Goal: Information Seeking & Learning: Learn about a topic

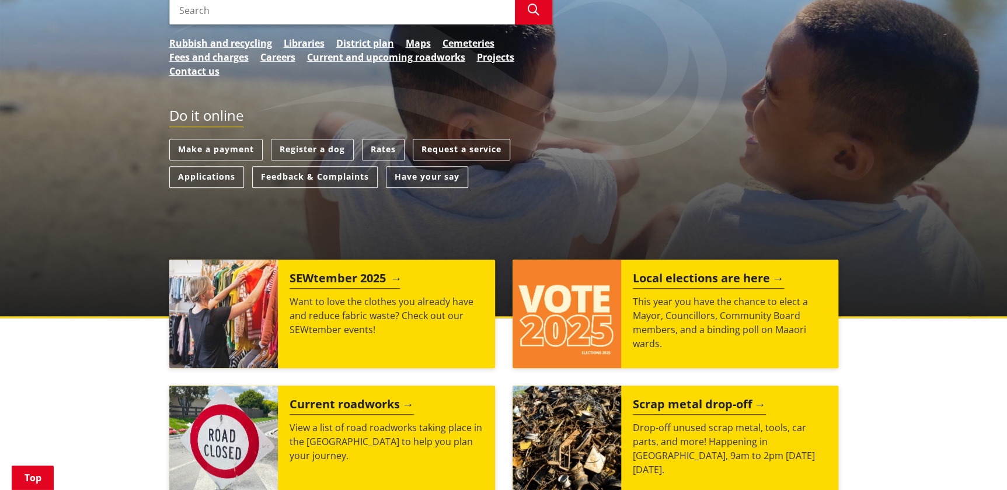
scroll to position [265, 0]
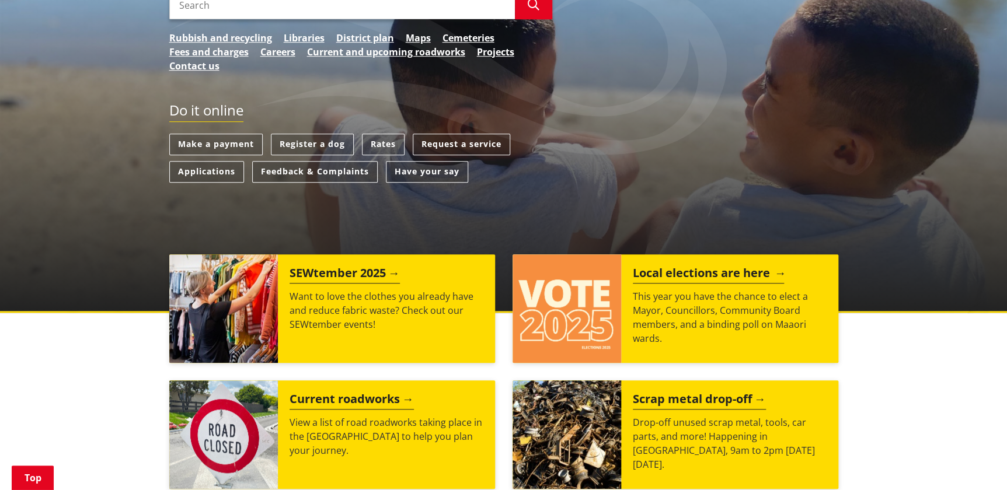
click at [671, 272] on h2 "Local elections are here" at bounding box center [708, 275] width 151 height 18
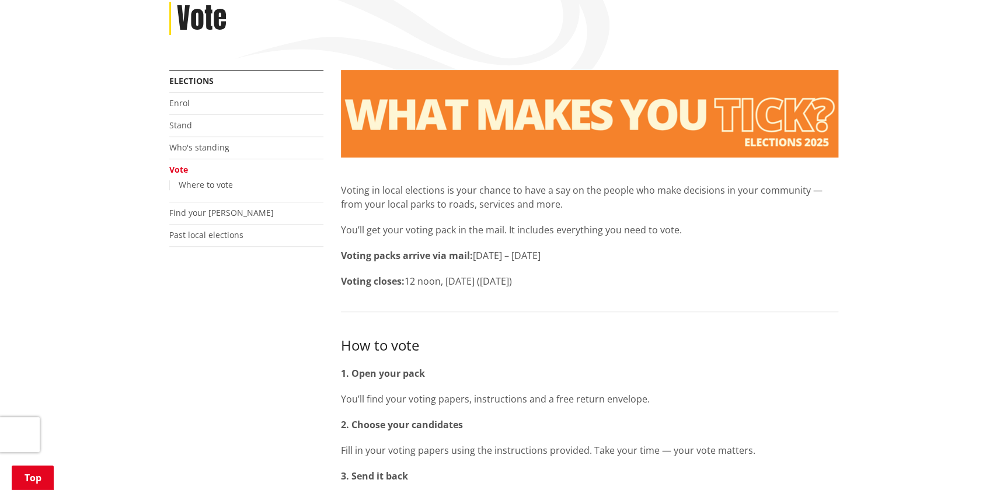
scroll to position [212, 0]
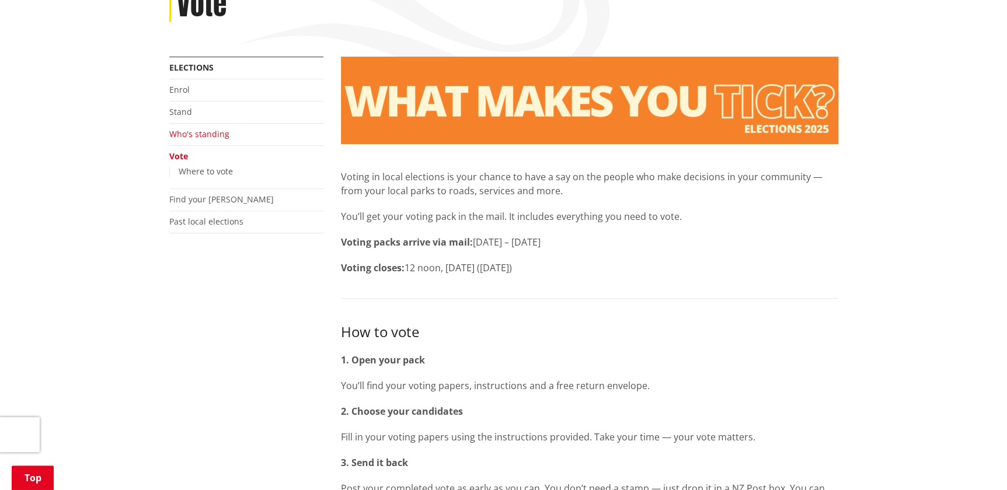
click at [202, 134] on link "Who's standing" at bounding box center [199, 133] width 60 height 11
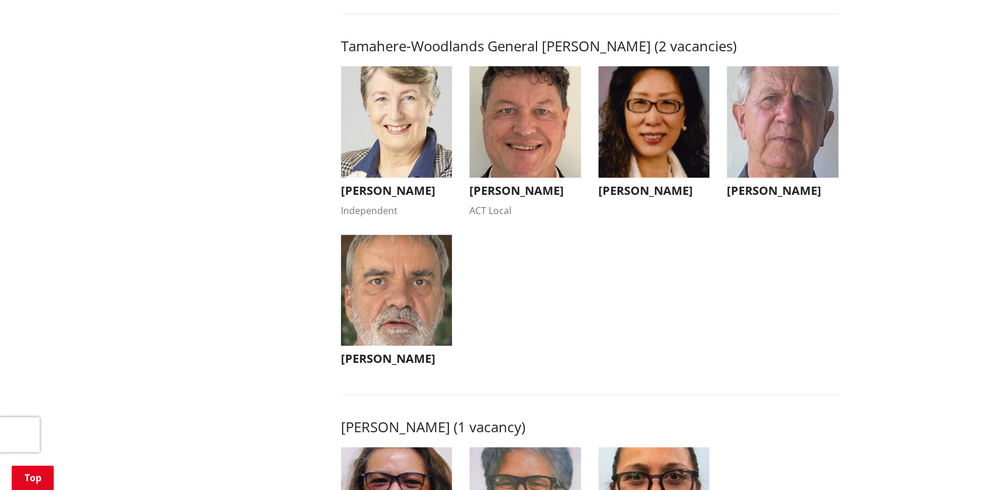
scroll to position [1198, 0]
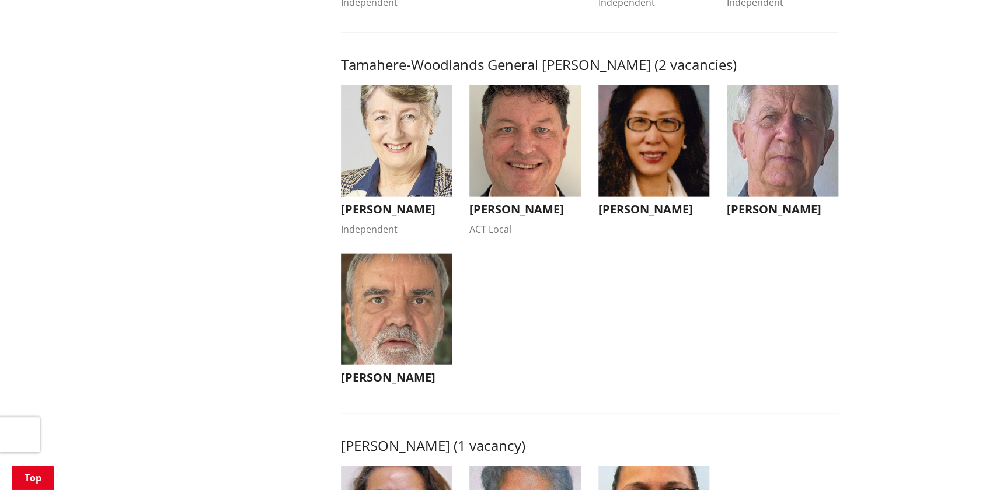
click at [646, 217] on h3 "Anne Cao-Oulton" at bounding box center [655, 210] width 112 height 14
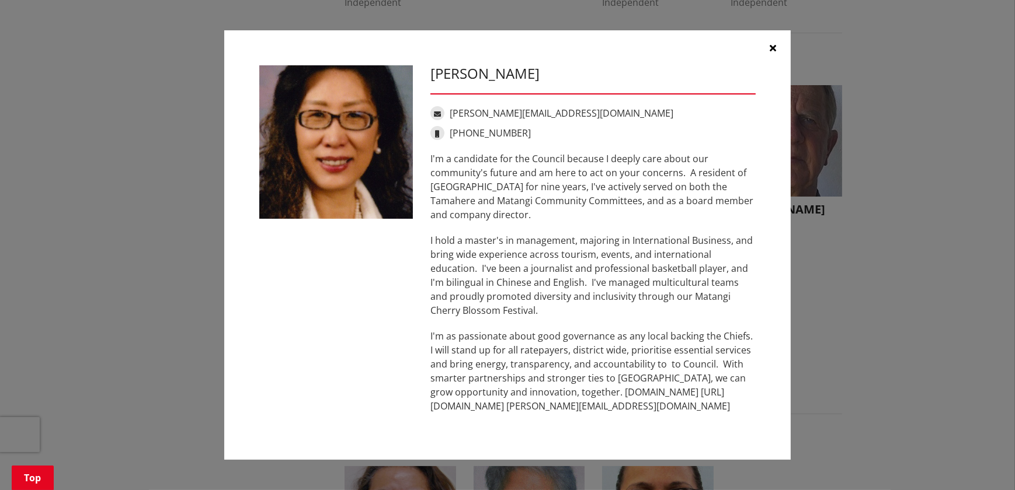
click at [775, 47] on icon "button" at bounding box center [773, 47] width 6 height 9
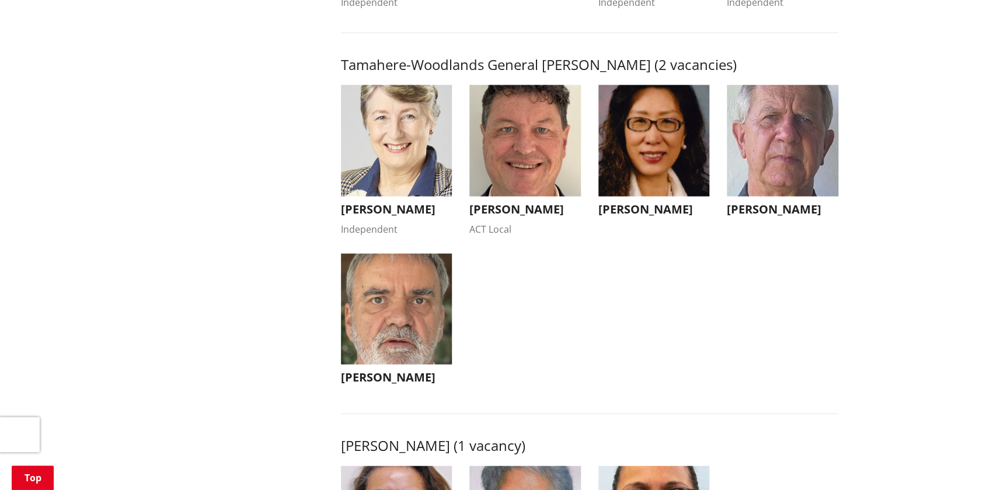
click at [538, 196] on img "button" at bounding box center [525, 141] width 112 height 112
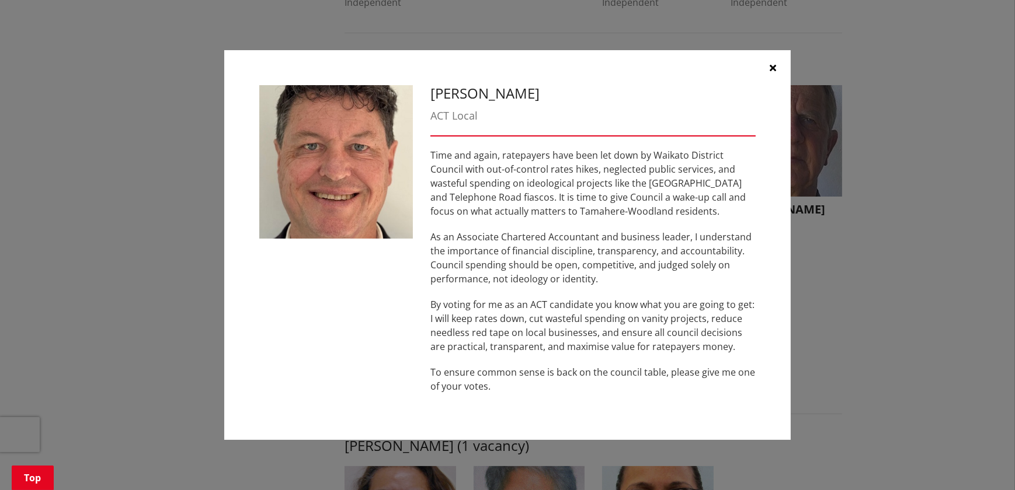
click at [772, 69] on icon "button" at bounding box center [773, 67] width 6 height 9
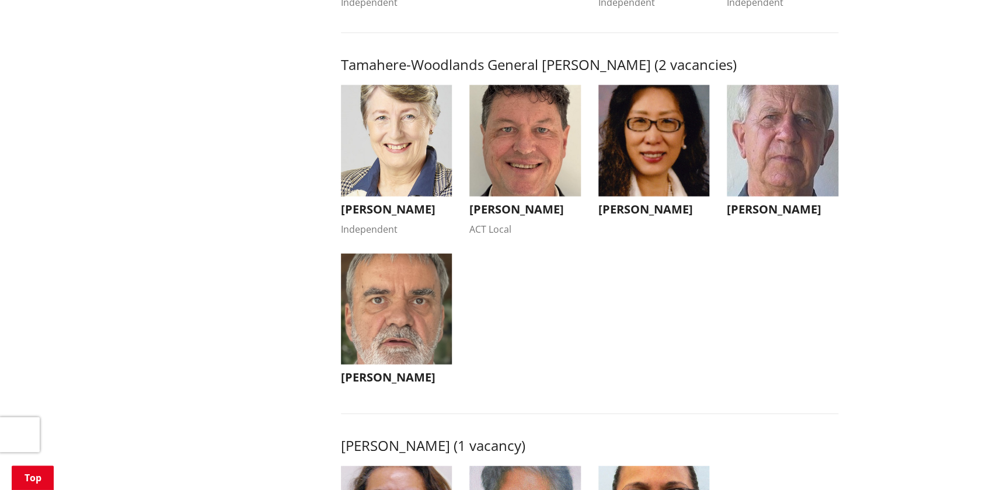
click at [371, 192] on img "button" at bounding box center [397, 141] width 112 height 112
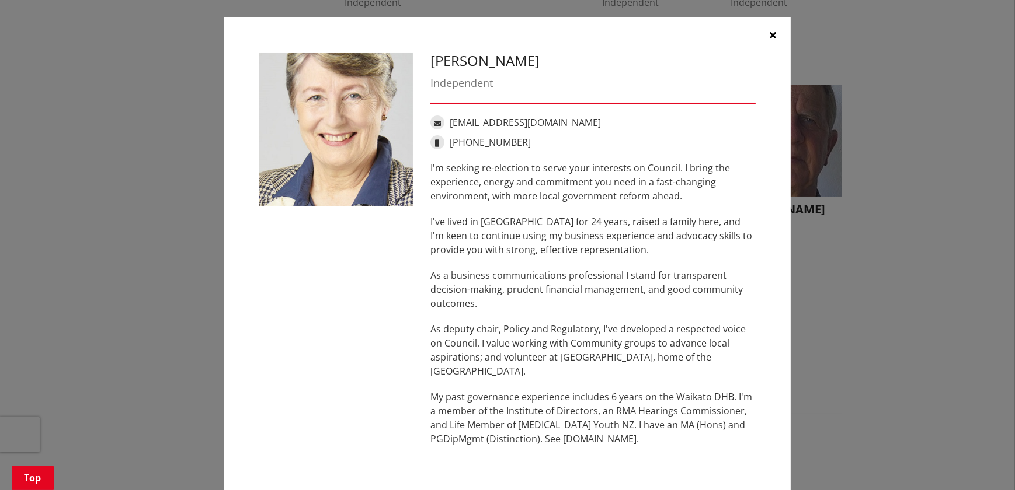
click at [770, 36] on icon "button" at bounding box center [773, 34] width 6 height 9
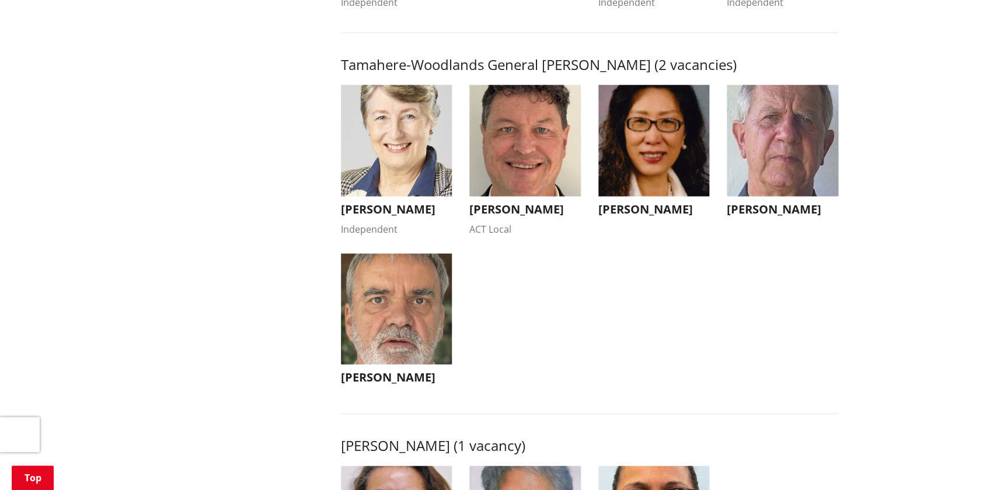
click at [777, 158] on img "button" at bounding box center [783, 141] width 112 height 112
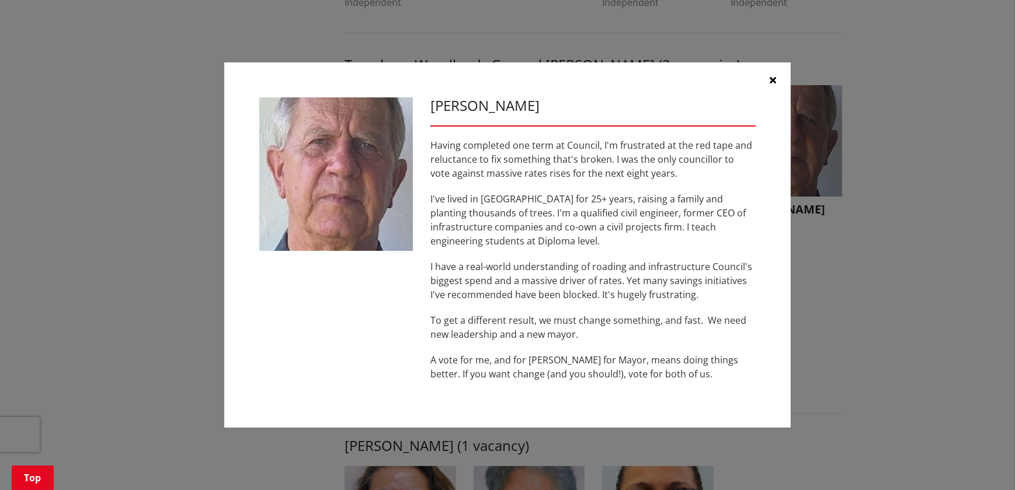
click at [772, 77] on icon "button" at bounding box center [773, 79] width 6 height 9
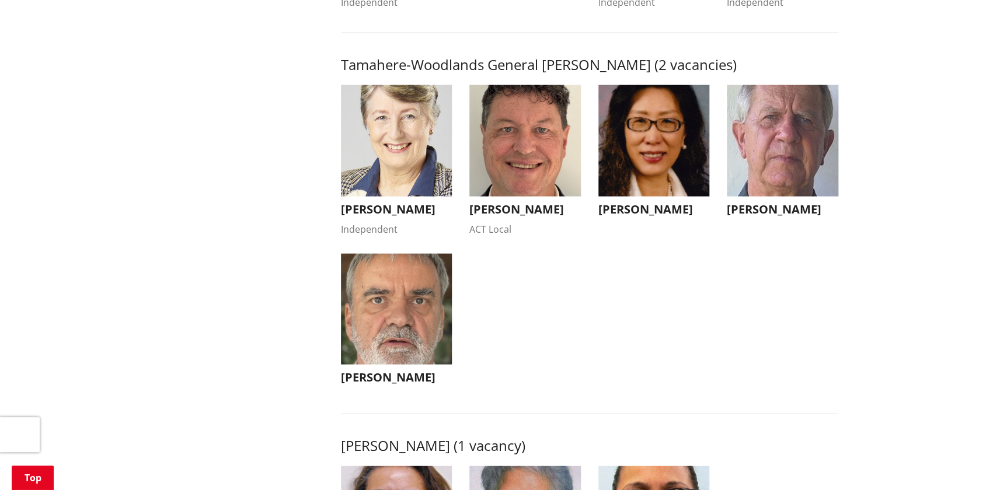
click at [398, 385] on h3 "Mark Manson" at bounding box center [397, 378] width 112 height 14
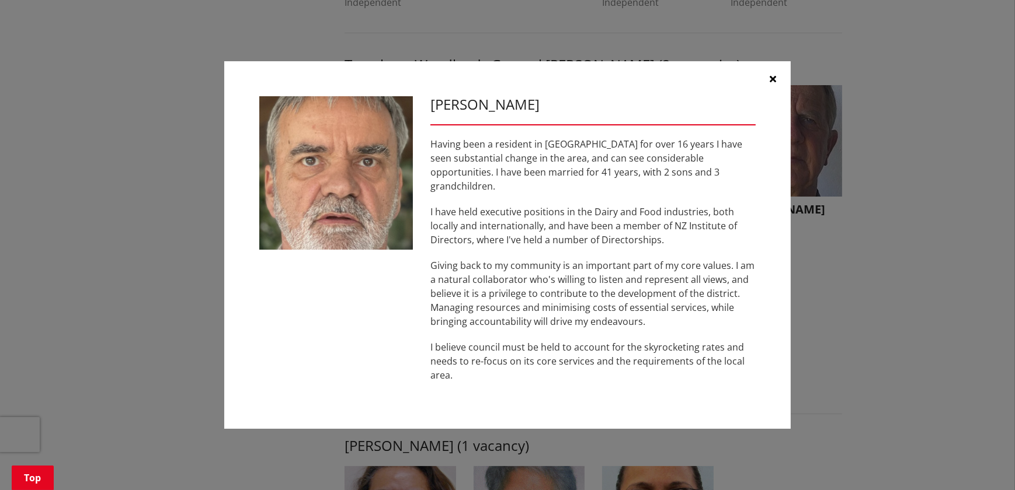
click at [774, 84] on icon "button" at bounding box center [773, 78] width 6 height 9
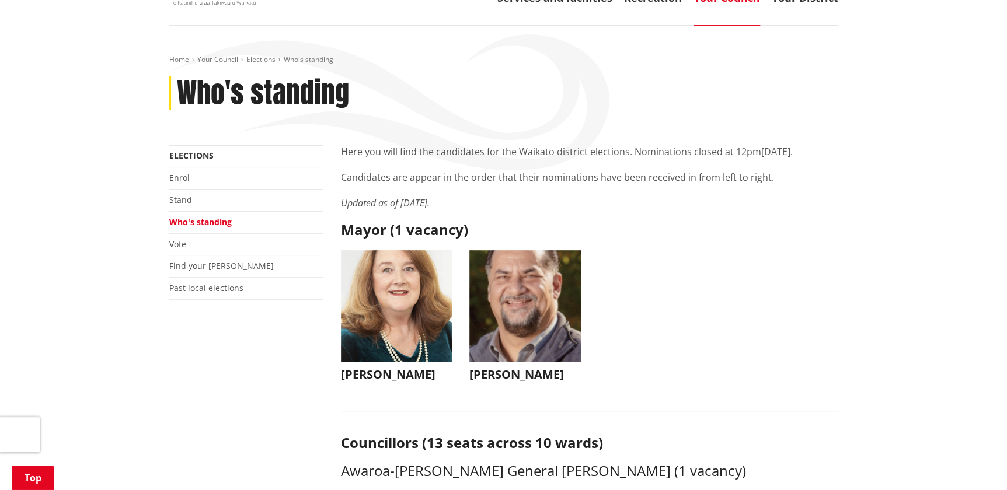
scroll to position [142, 0]
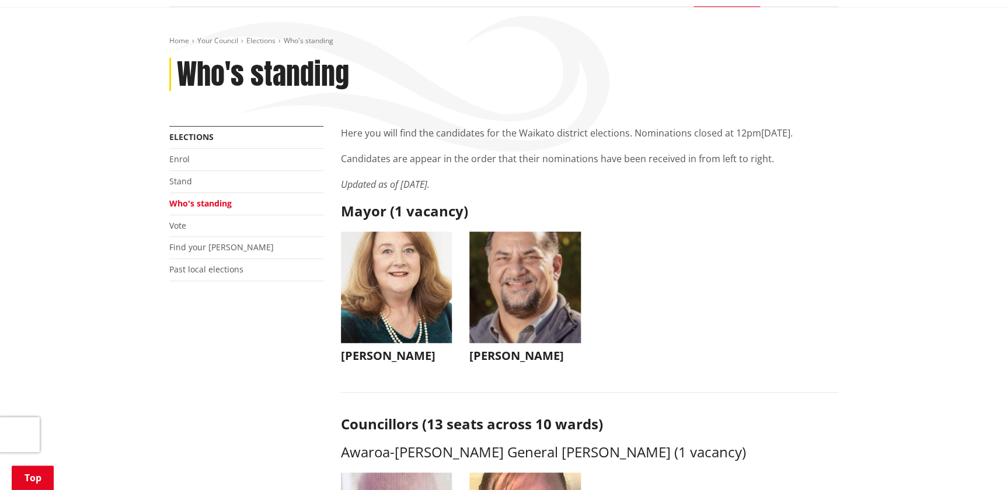
click at [409, 329] on img "button" at bounding box center [397, 288] width 112 height 112
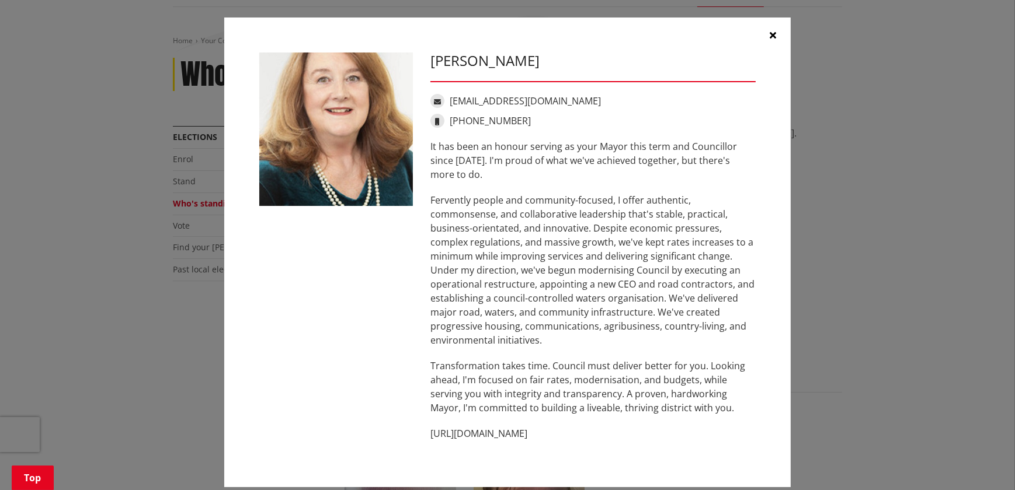
click at [770, 34] on icon "button" at bounding box center [773, 34] width 6 height 9
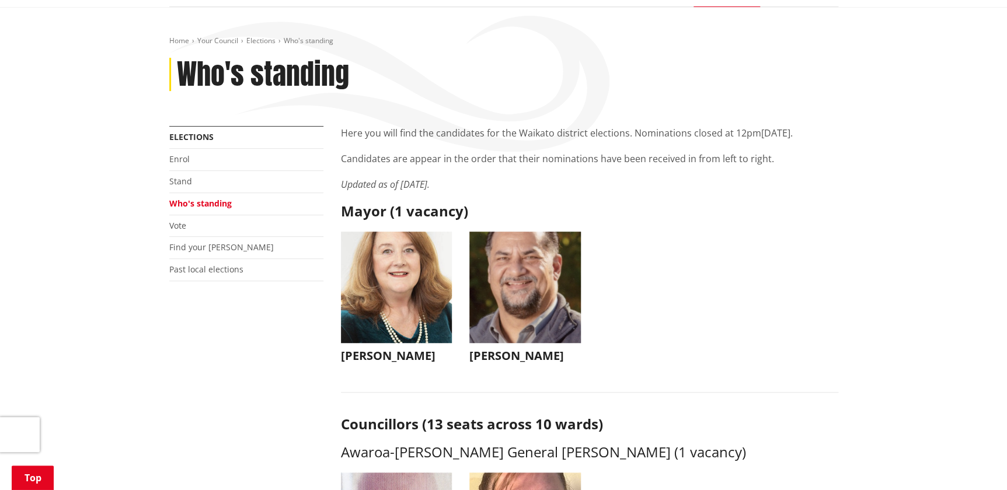
click at [542, 265] on img "button" at bounding box center [525, 288] width 112 height 112
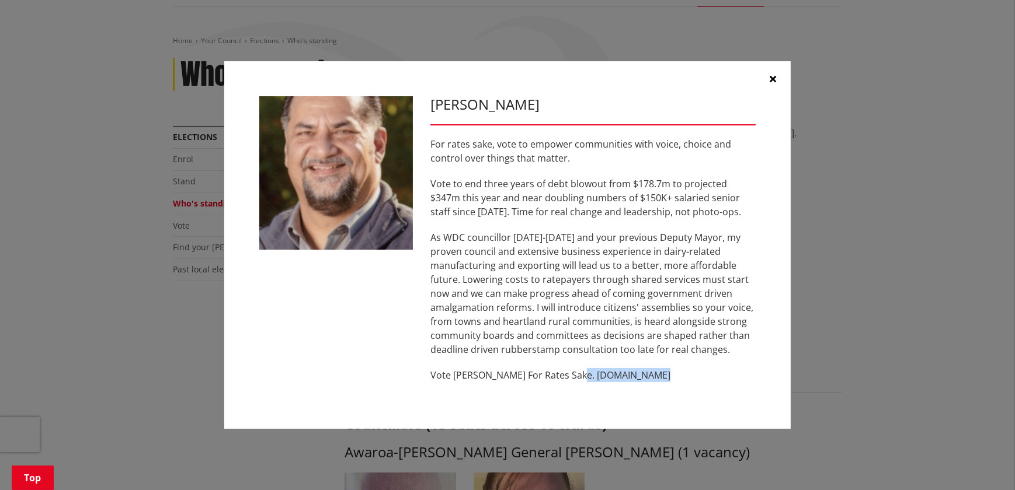
drag, startPoint x: 650, startPoint y: 374, endPoint x: 572, endPoint y: 381, distance: 78.6
click at [572, 381] on p "Vote Aksel Bech For Rates Sake. www.akselbech.nz" at bounding box center [592, 375] width 325 height 14
drag, startPoint x: 572, startPoint y: 381, endPoint x: 600, endPoint y: 378, distance: 27.6
copy p "www.akselbech.nz"
click at [924, 294] on div "Aksel Bech For rates sake, vote to empower communities with voice, choice and c…" at bounding box center [507, 245] width 968 height 403
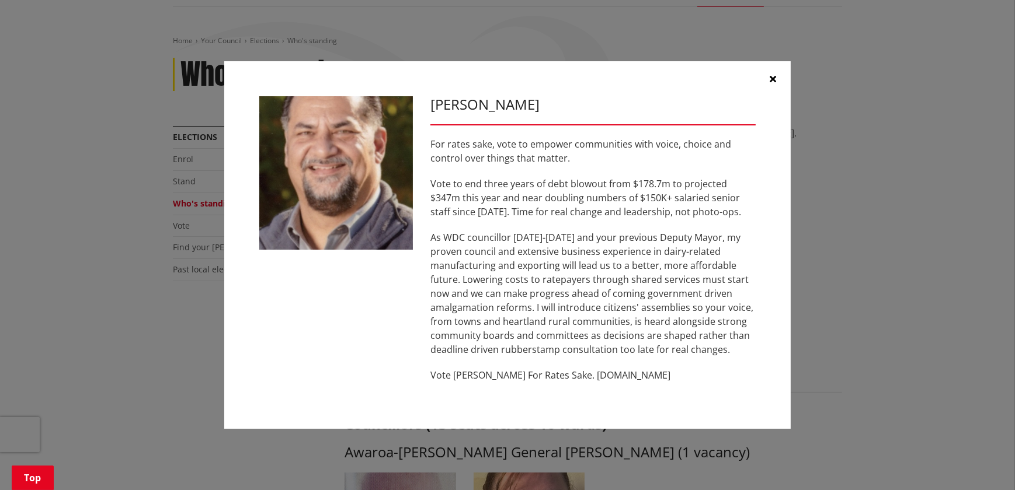
click at [772, 78] on icon "button" at bounding box center [773, 78] width 6 height 9
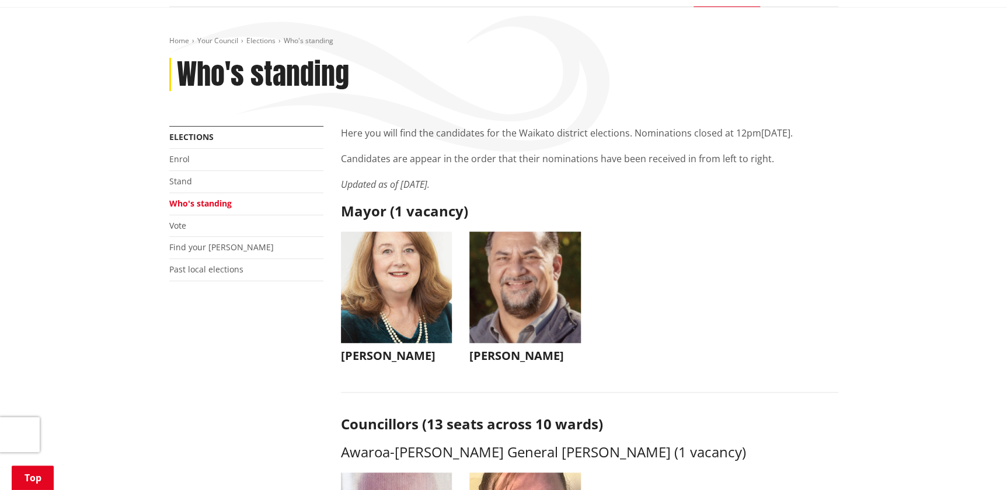
drag, startPoint x: 1007, startPoint y: 34, endPoint x: 1014, endPoint y: 20, distance: 15.7
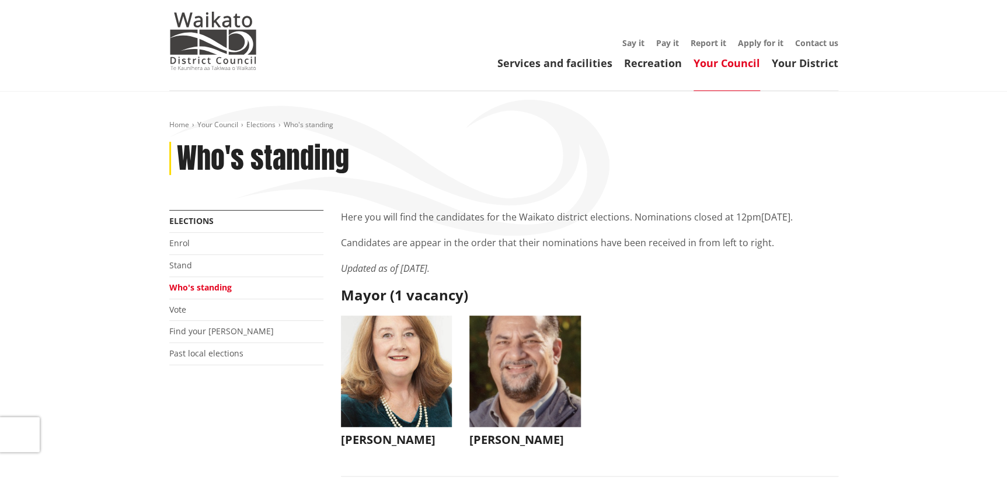
scroll to position [0, 0]
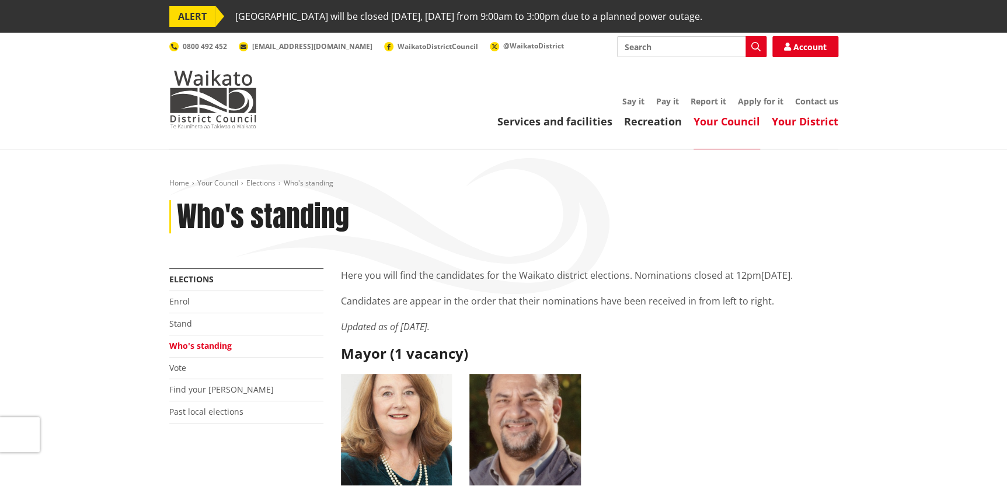
click at [808, 119] on link "Your District" at bounding box center [805, 121] width 67 height 14
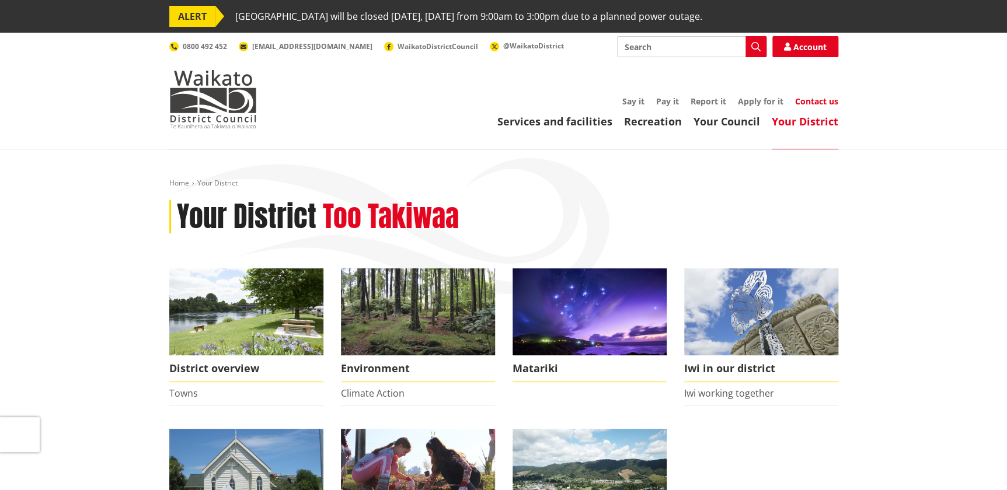
click at [807, 98] on link "Contact us" at bounding box center [816, 101] width 43 height 11
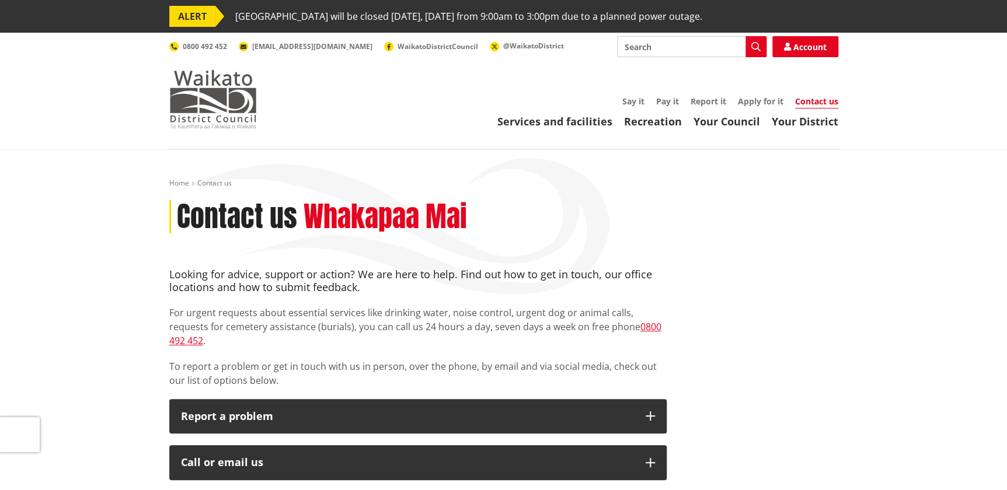
click at [218, 110] on img at bounding box center [213, 99] width 88 height 58
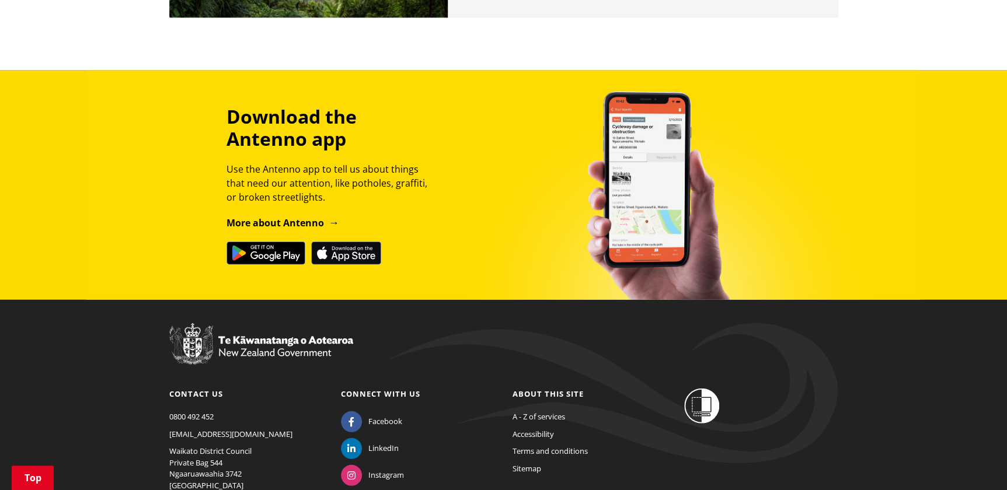
scroll to position [1380, 0]
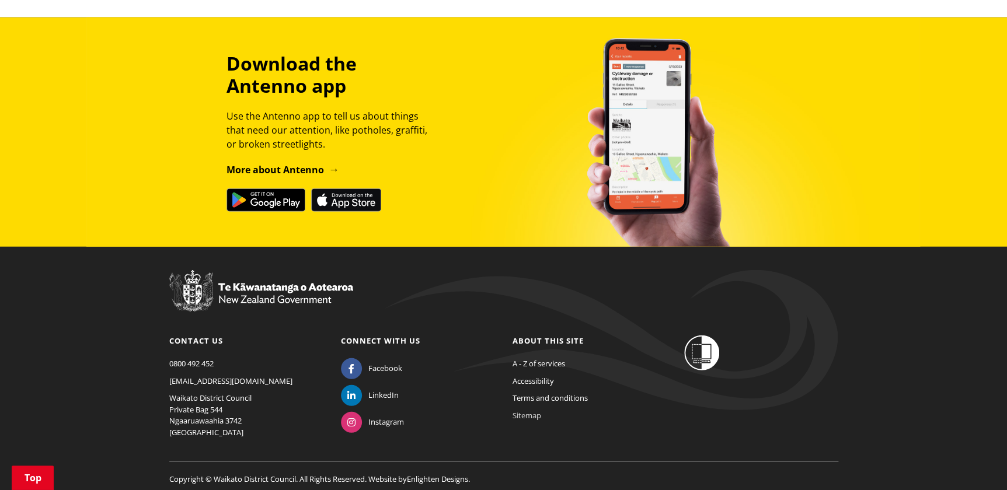
click at [536, 410] on link "Sitemap" at bounding box center [527, 415] width 29 height 11
click at [525, 410] on link "Sitemap" at bounding box center [527, 415] width 29 height 11
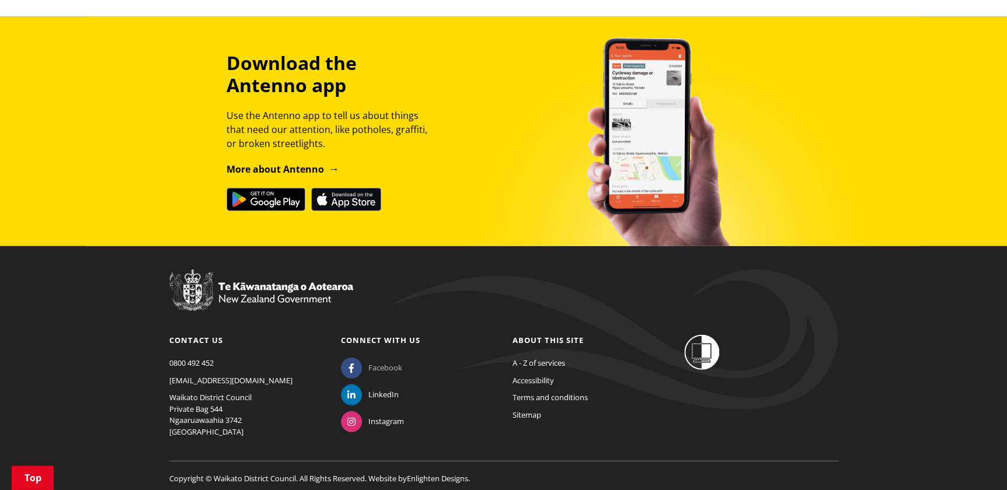
scroll to position [1411, 0]
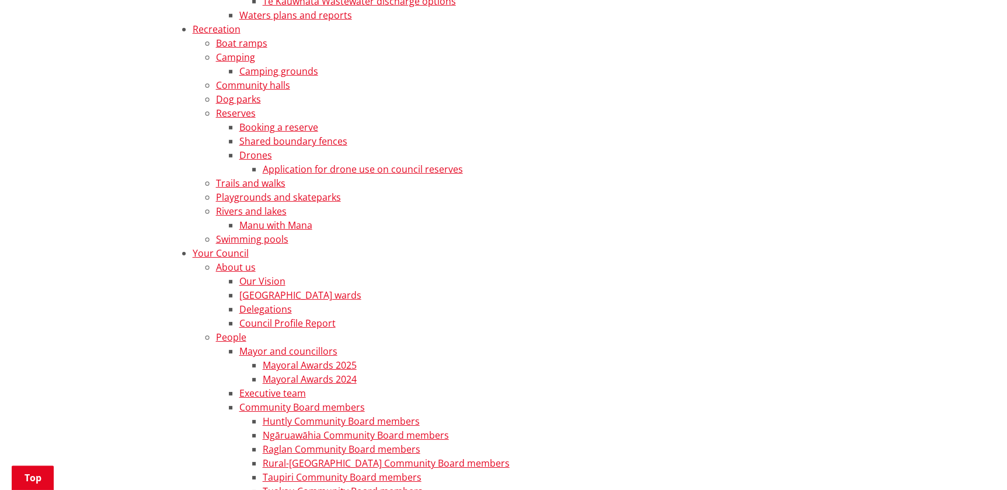
scroll to position [3845, 0]
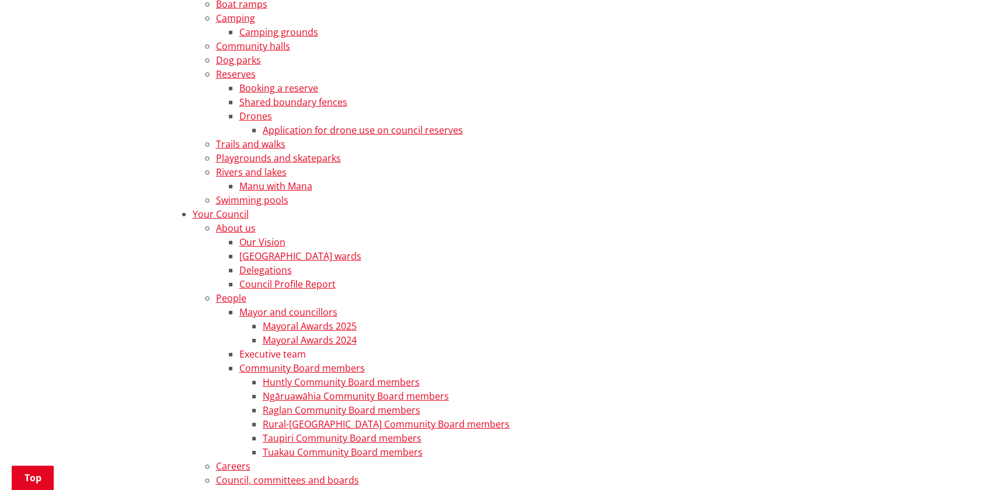
click at [295, 353] on link "Executive team" at bounding box center [272, 354] width 67 height 13
